Goal: Check status: Check status

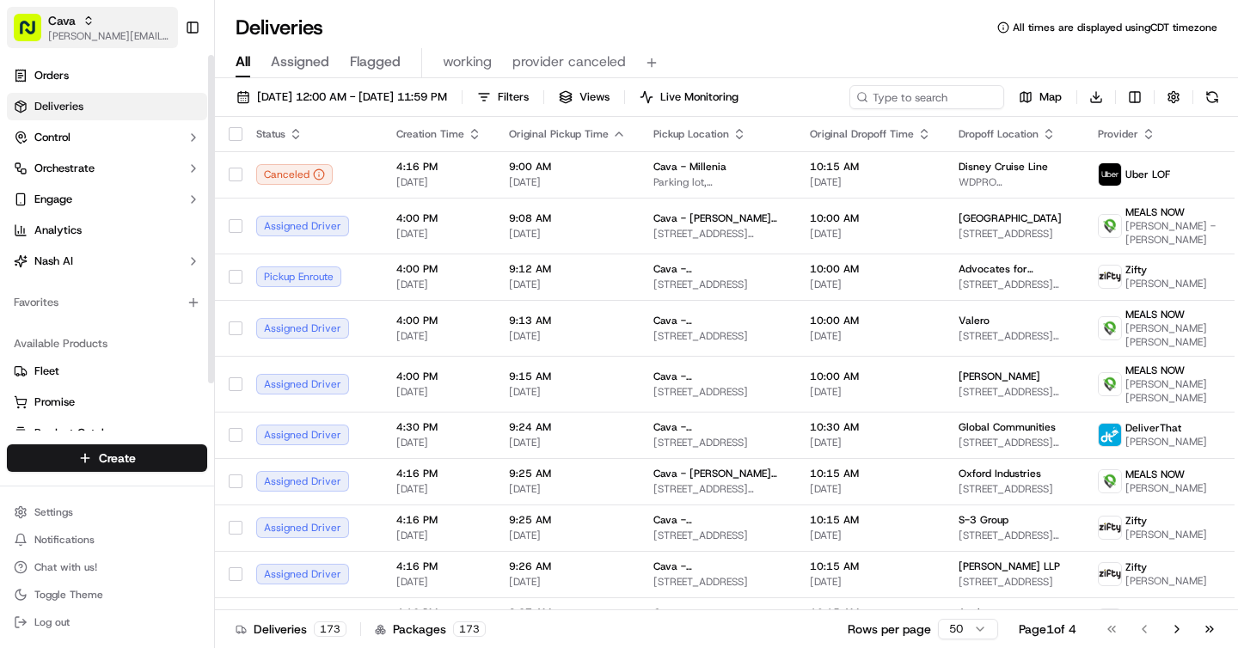
click at [95, 40] on span "[PERSON_NAME][EMAIL_ADDRESS][DOMAIN_NAME]" at bounding box center [109, 36] width 123 height 14
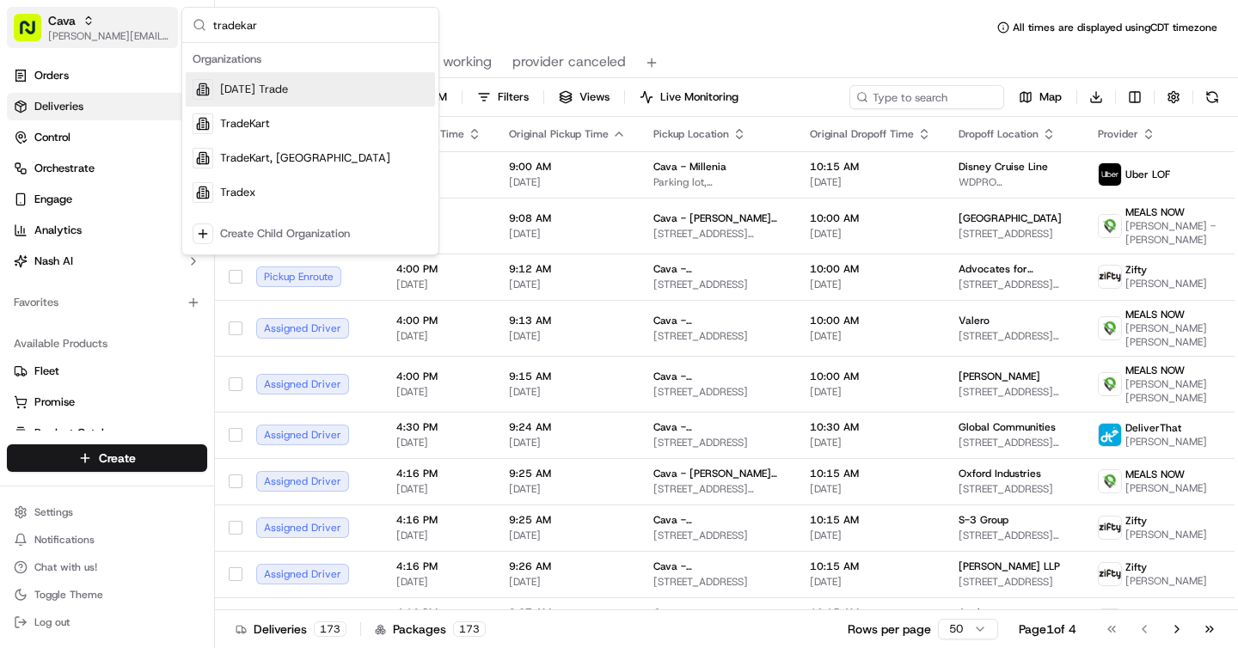
type input "tradekart"
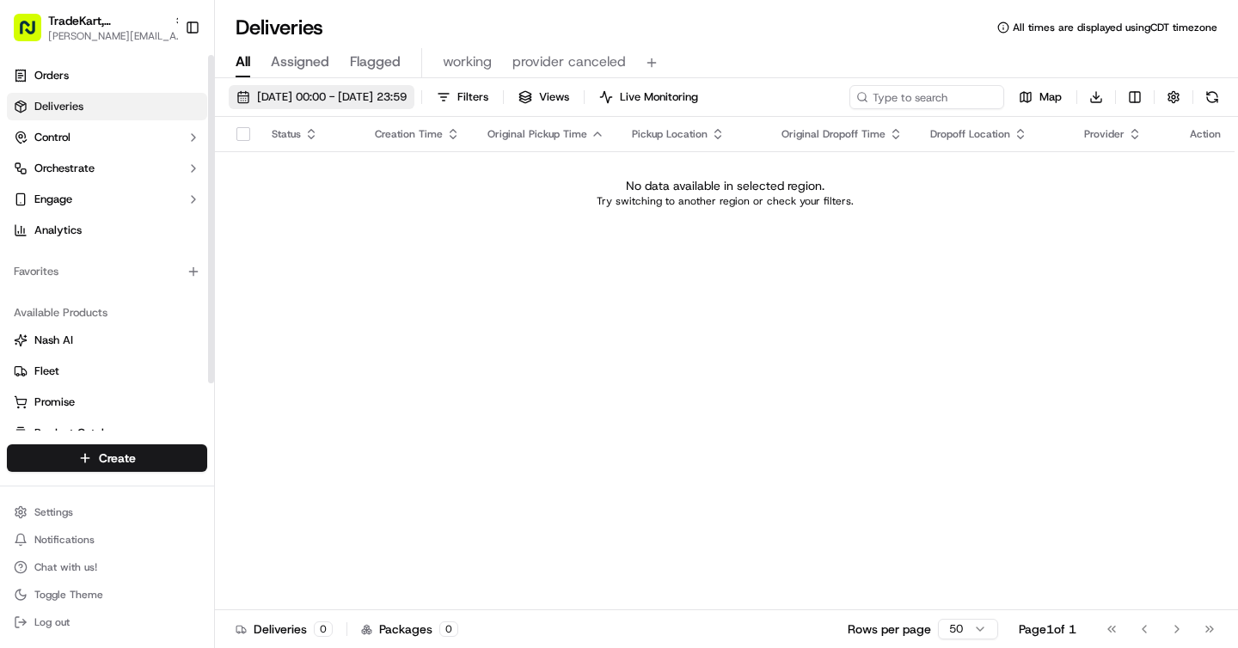
click at [293, 100] on span "[DATE] 00:00 - [DATE] 23:59" at bounding box center [332, 96] width 150 height 15
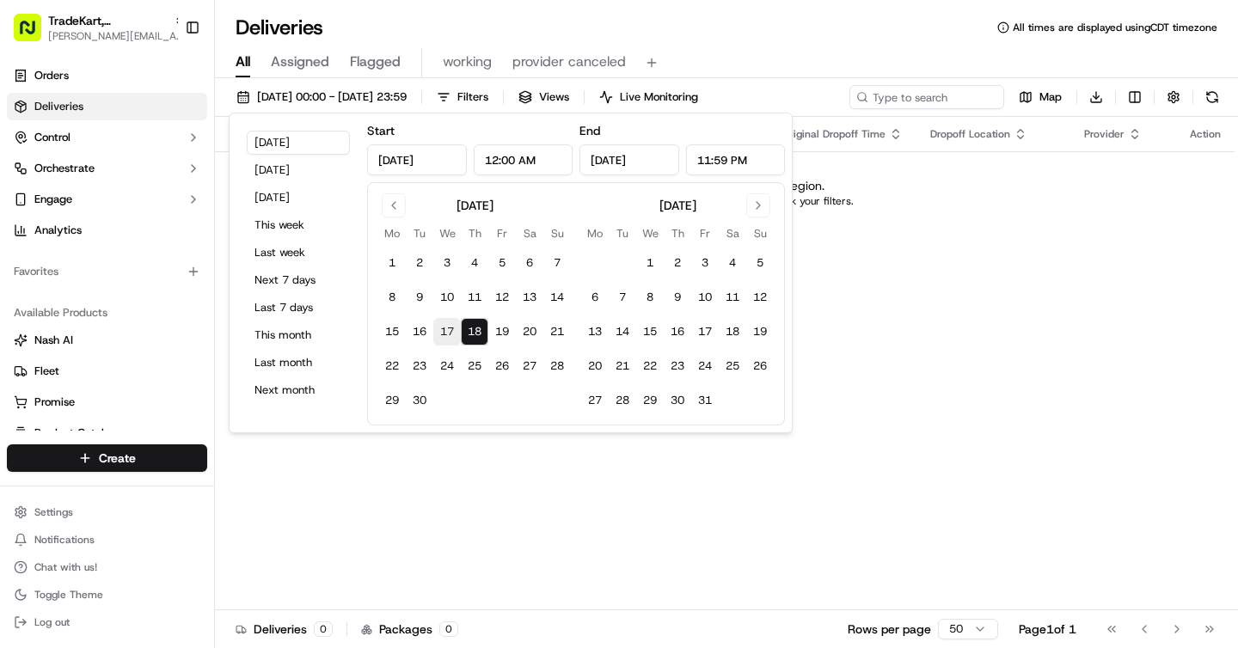
click at [449, 339] on button "17" at bounding box center [447, 332] width 28 height 28
type input "[DATE]"
click at [380, 474] on div "Status Creation Time Original Pickup Time Pickup Location Original Dropoff Time…" at bounding box center [724, 363] width 1019 height 493
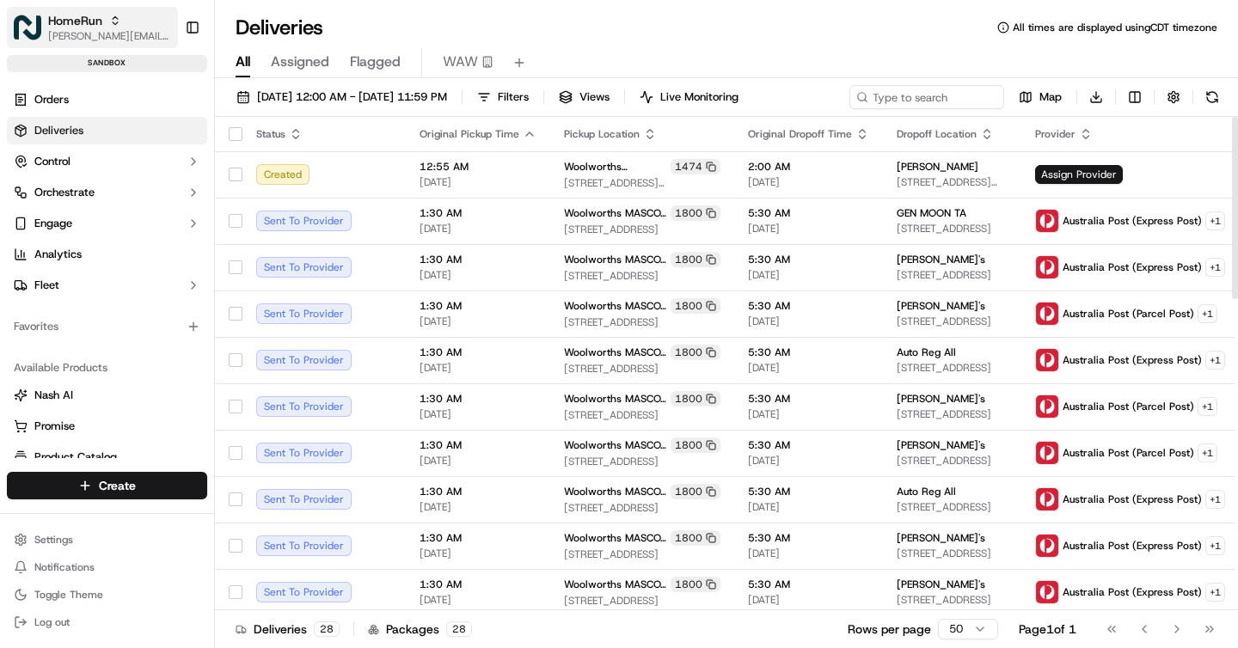
click at [111, 32] on span "[PERSON_NAME][EMAIL_ADDRESS][DOMAIN_NAME]" at bounding box center [109, 36] width 123 height 14
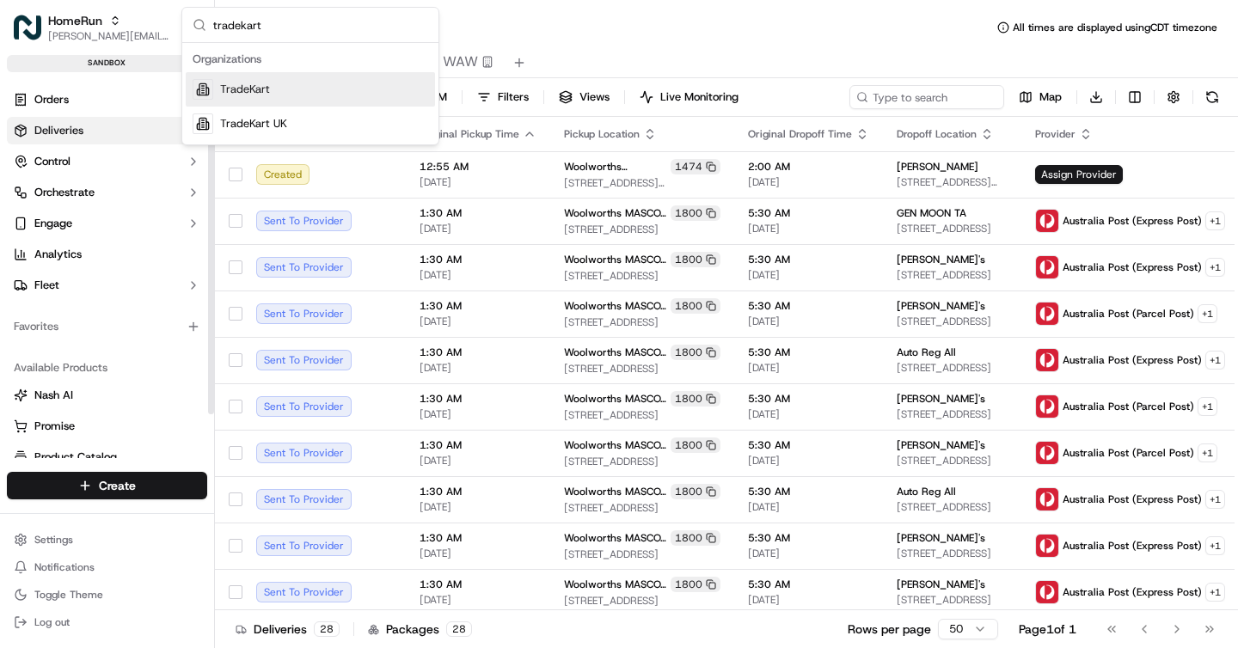
type input "tradekart"
click at [254, 95] on span "TradeKart" at bounding box center [245, 89] width 50 height 15
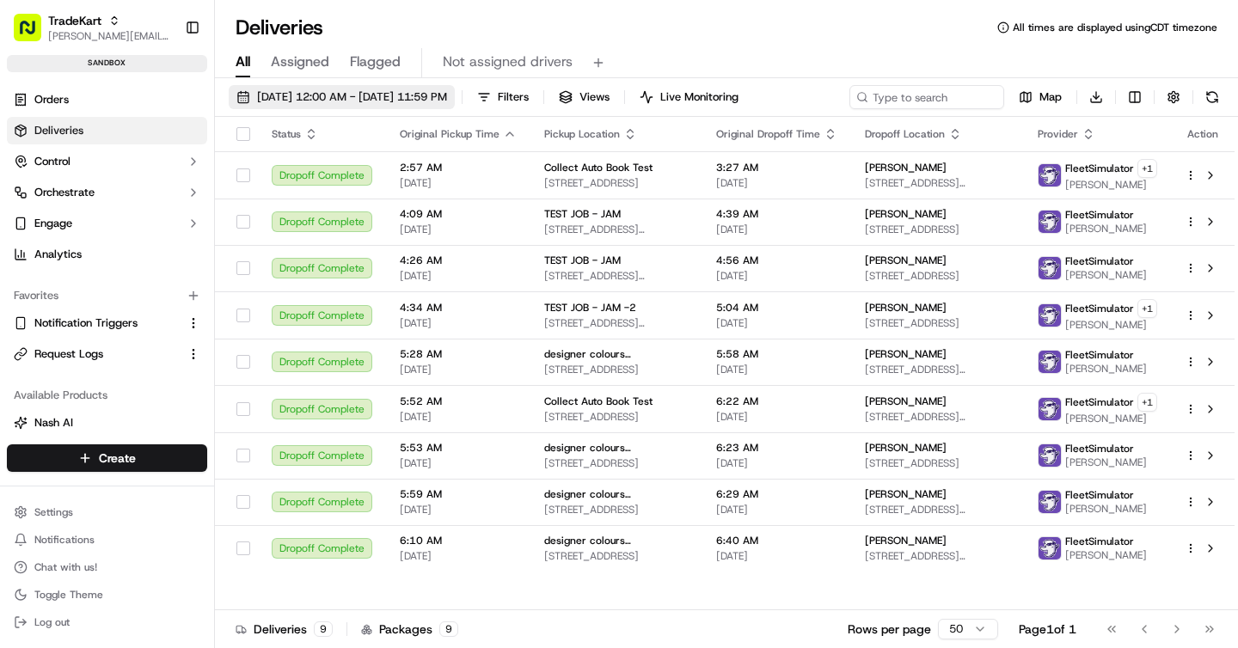
click at [435, 95] on span "[DATE] 12:00 AM - [DATE] 11:59 PM" at bounding box center [352, 96] width 190 height 15
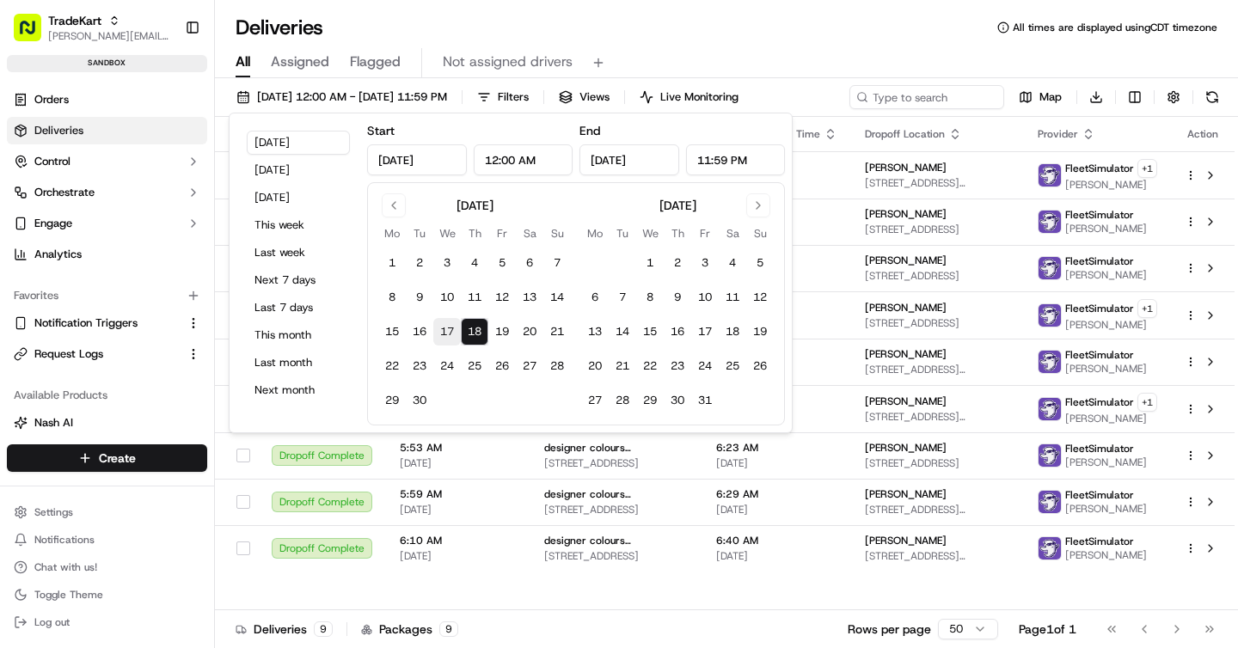
click at [448, 331] on button "17" at bounding box center [447, 332] width 28 height 28
type input "[DATE]"
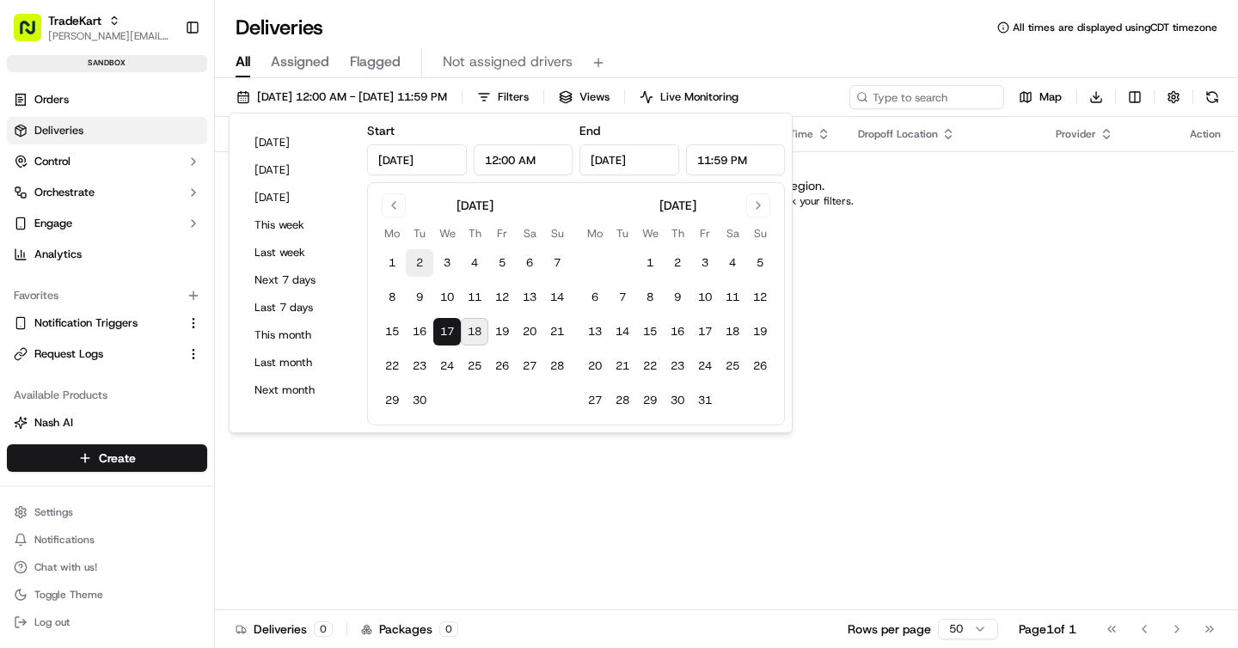
click at [419, 260] on button "2" at bounding box center [420, 263] width 28 height 28
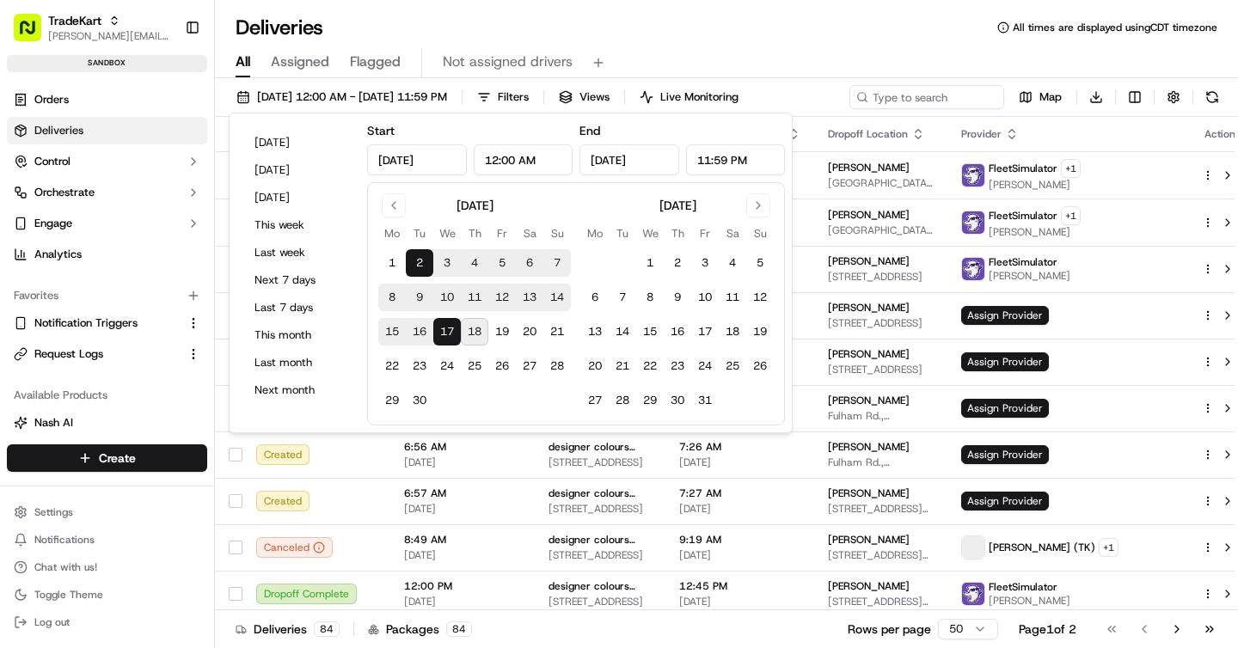
click at [450, 328] on button "17" at bounding box center [447, 332] width 28 height 28
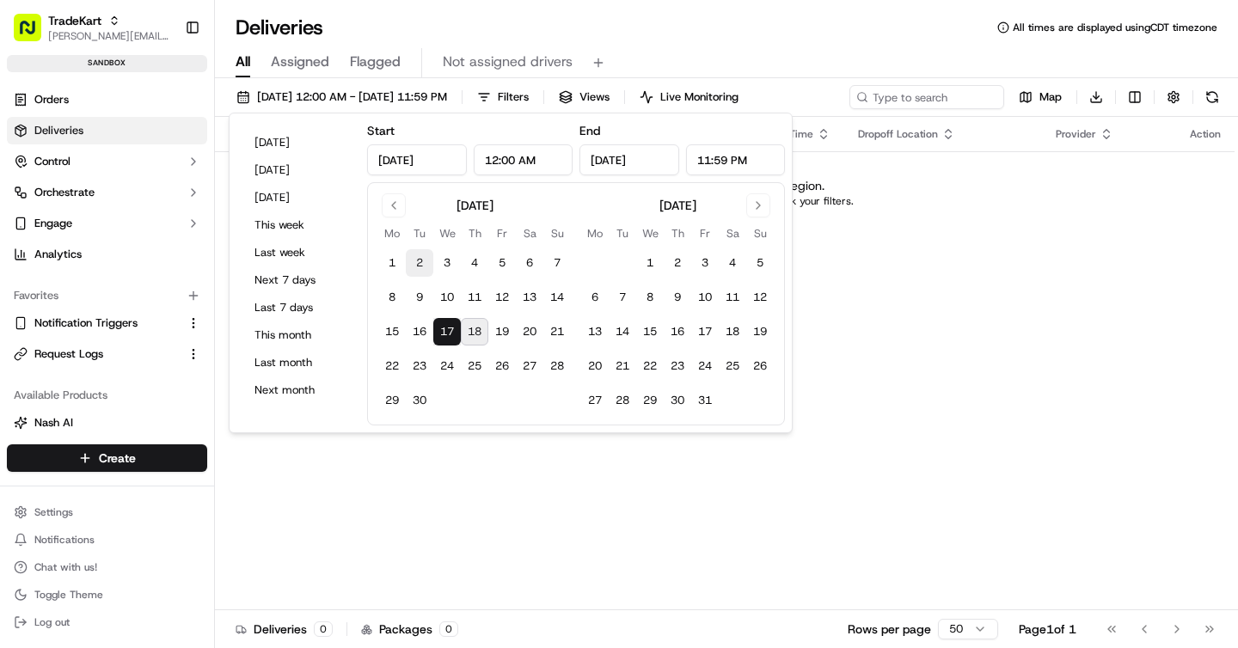
click at [423, 266] on button "2" at bounding box center [420, 263] width 28 height 28
type input "Sep 2, 2025"
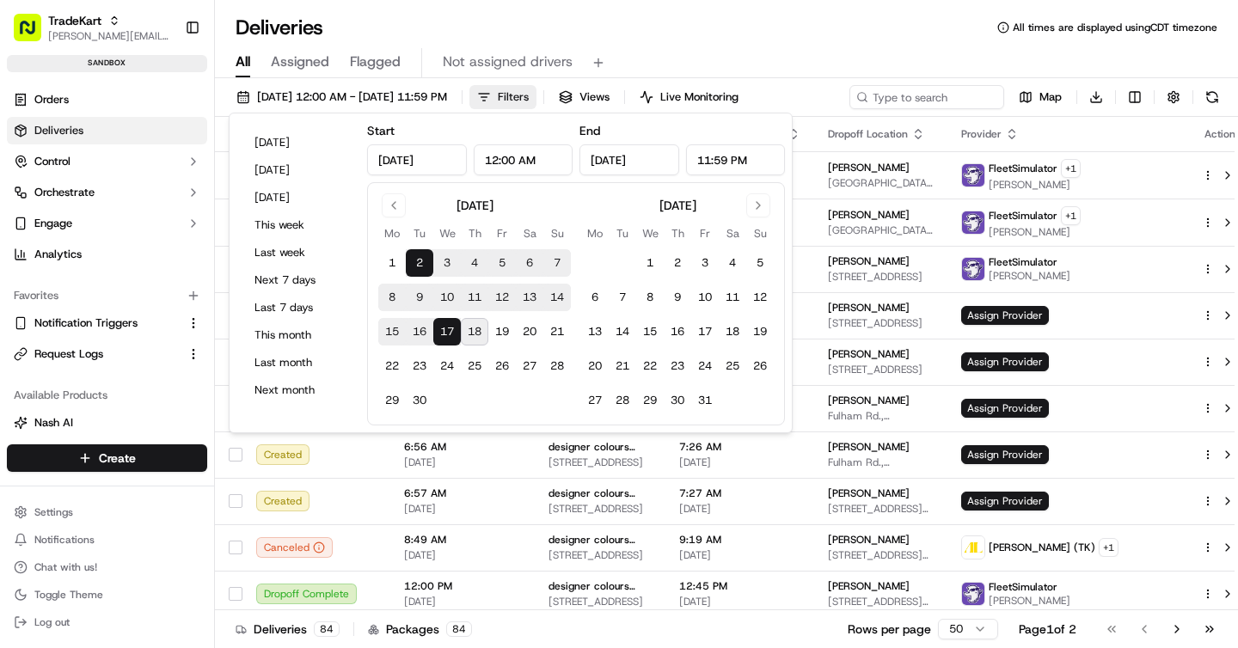
click at [536, 102] on button "Filters" at bounding box center [502, 97] width 67 height 24
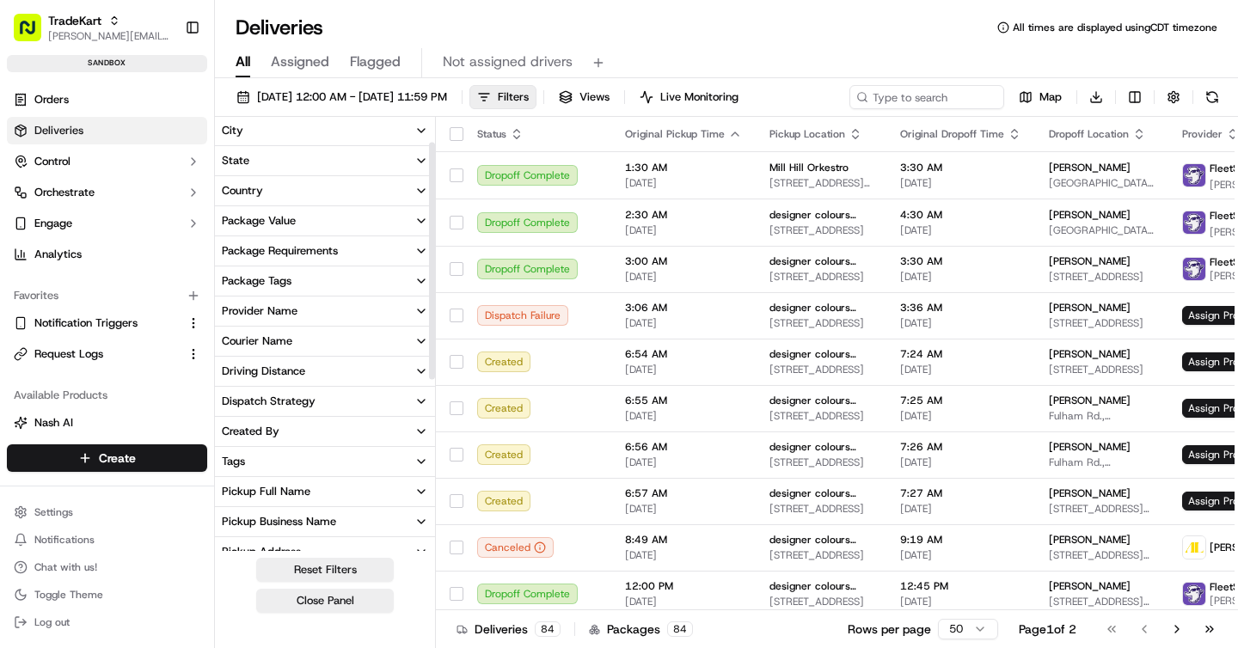
scroll to position [40, 0]
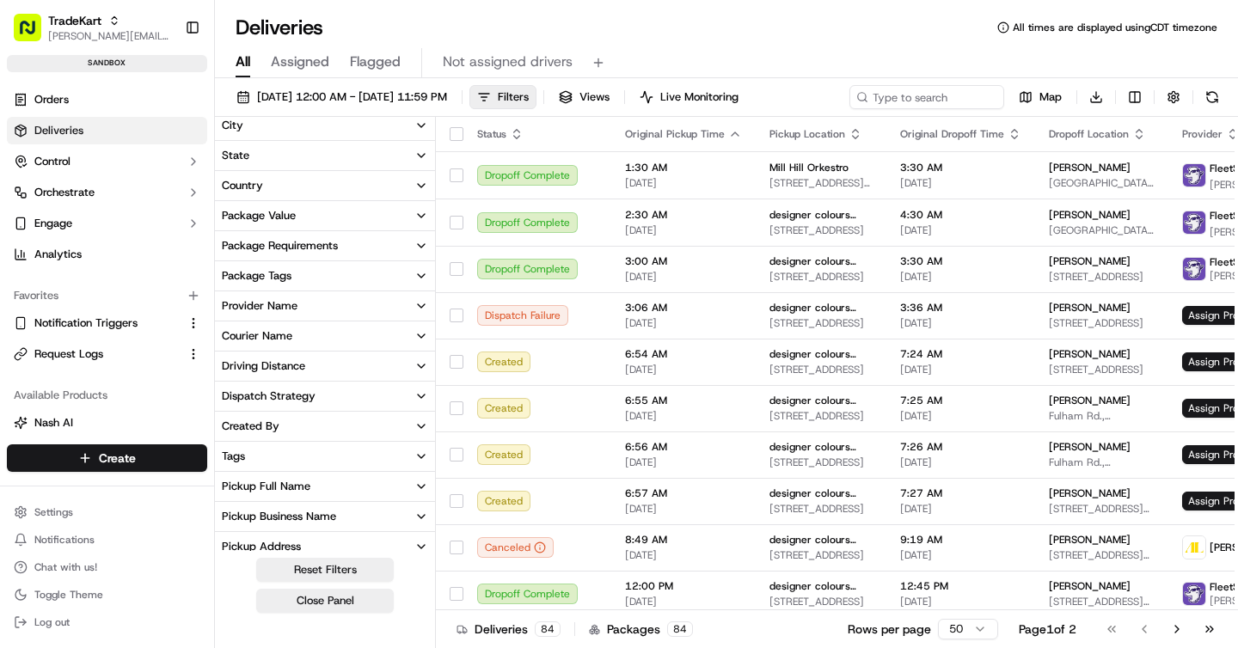
click at [283, 303] on div "Provider Name" at bounding box center [260, 305] width 76 height 15
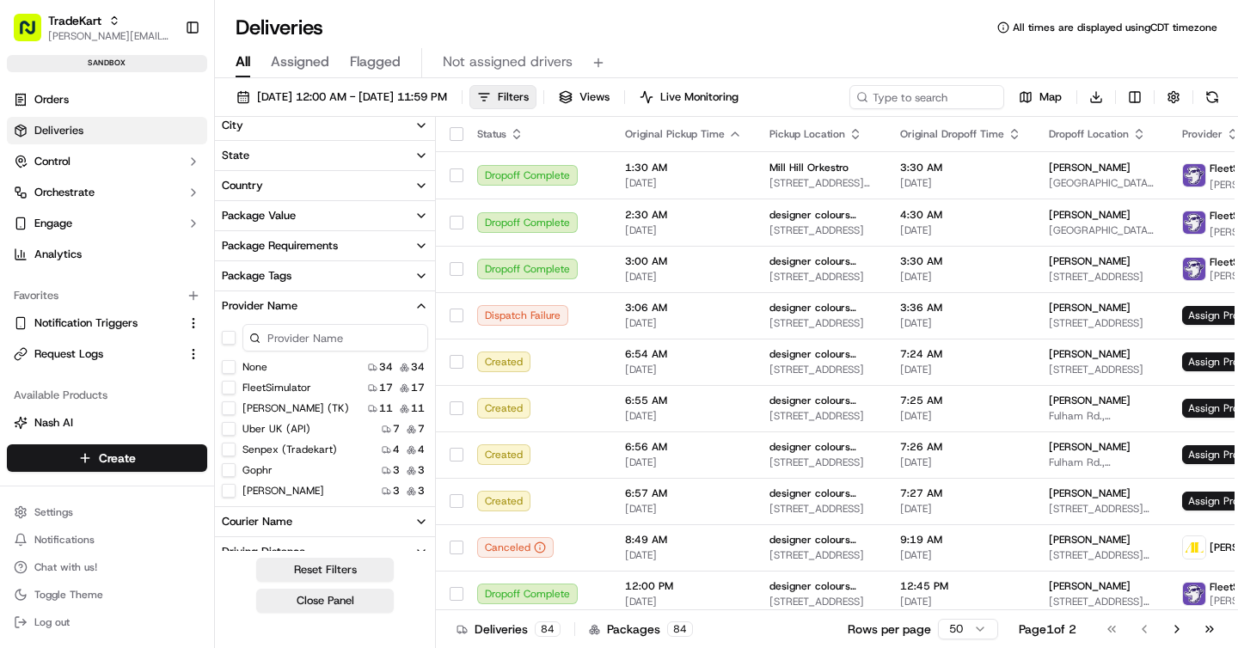
click at [228, 450] on \(Tradekart\) "Senpex (Tradekart)" at bounding box center [229, 450] width 14 height 14
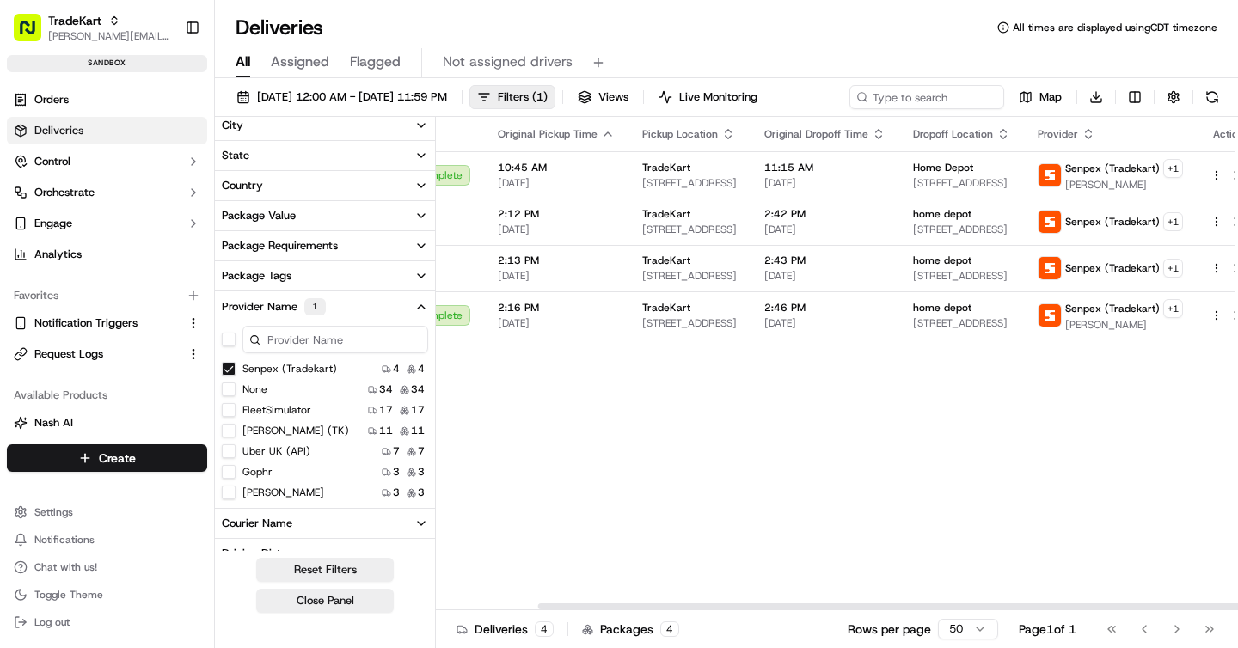
scroll to position [0, 116]
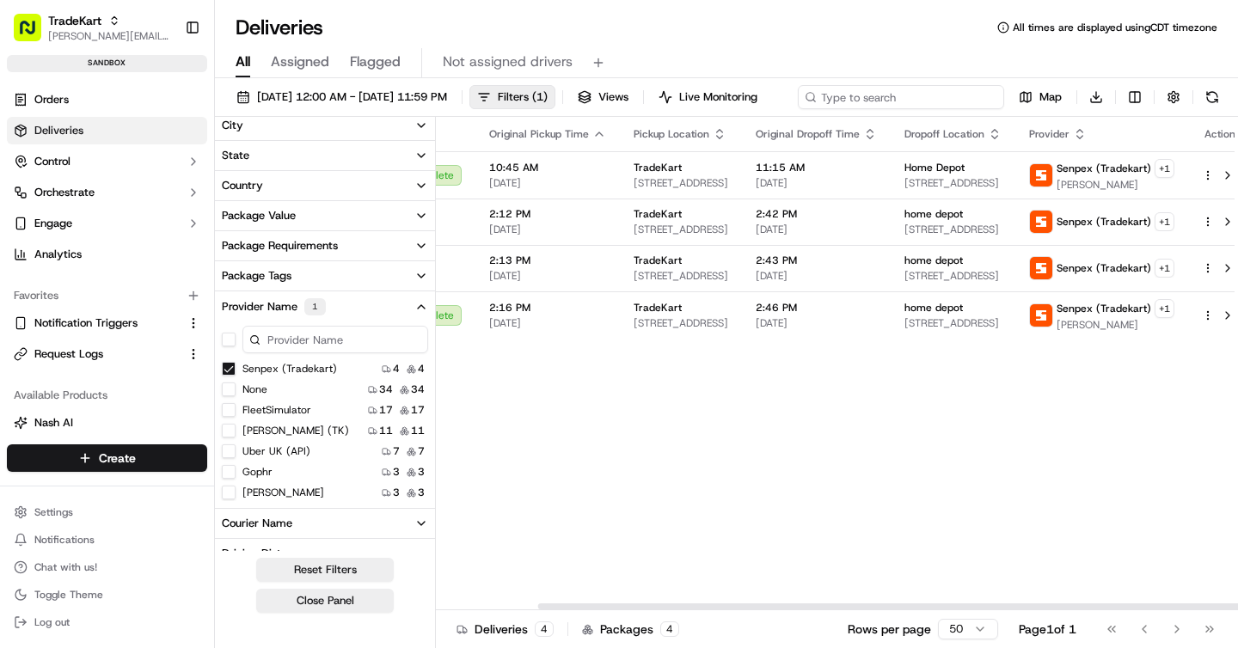
click at [918, 95] on div "09/02/2025 12:00 AM - 09/17/2025 11:59 PM Filters ( 1 ) Views Live Monitoring M…" at bounding box center [726, 101] width 1023 height 32
paste input "734129"
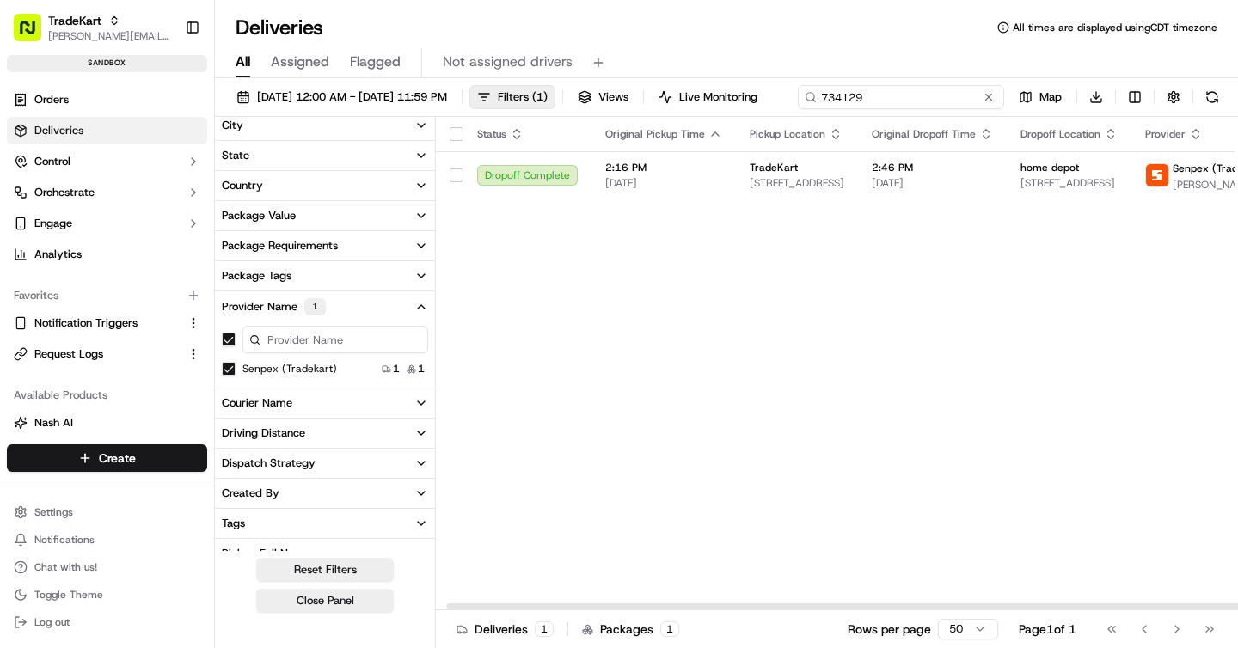
scroll to position [0, 119]
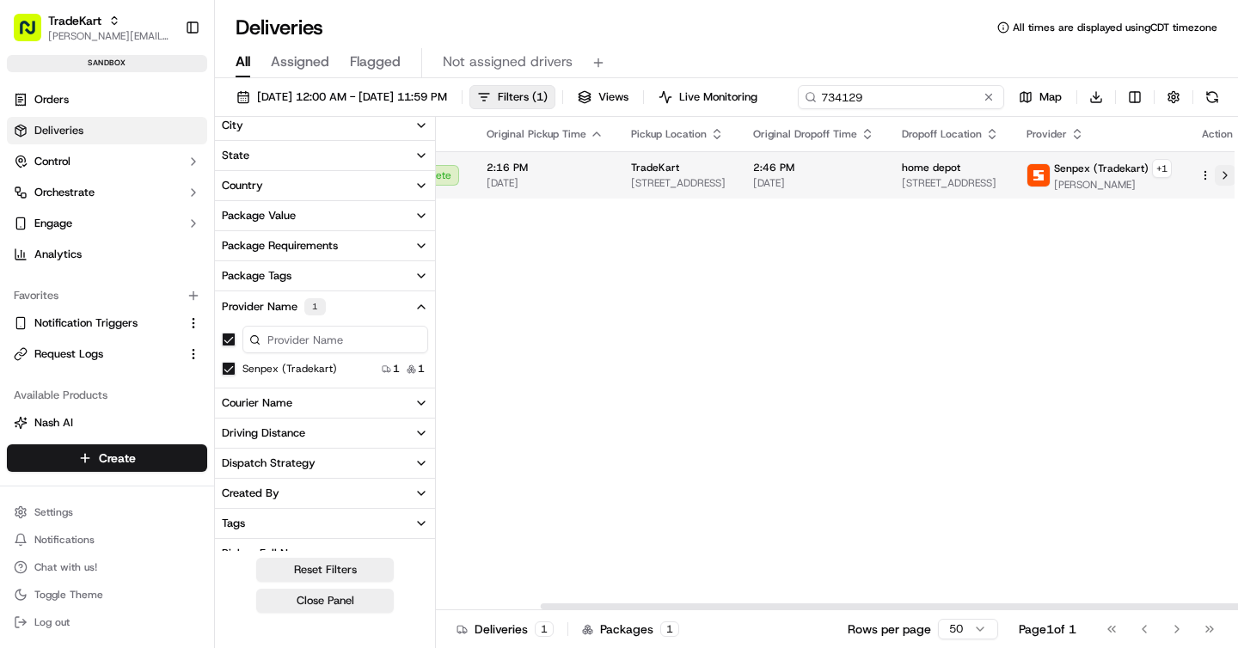
type input "734129"
click at [1210, 210] on div "Status Original Pickup Time Pickup Location Original Dropoff Time Dropoff Locat…" at bounding box center [783, 363] width 932 height 493
click at [1215, 174] on button at bounding box center [1225, 175] width 21 height 21
